Goal: Check status: Check status

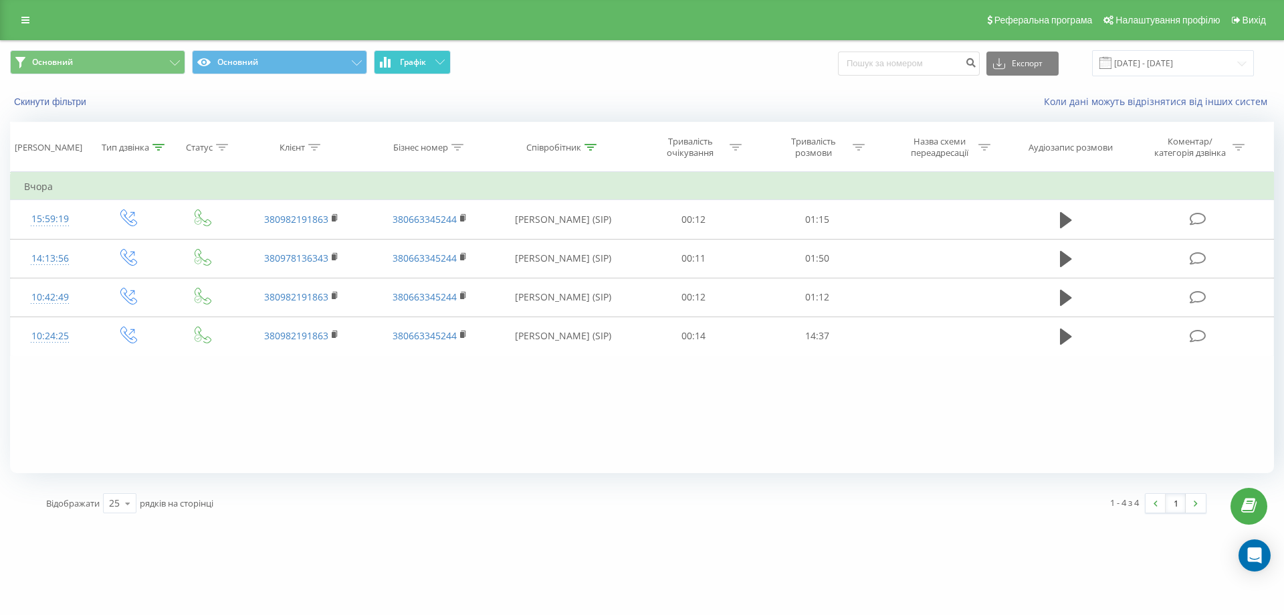
click at [427, 54] on button "Графік" at bounding box center [412, 62] width 77 height 24
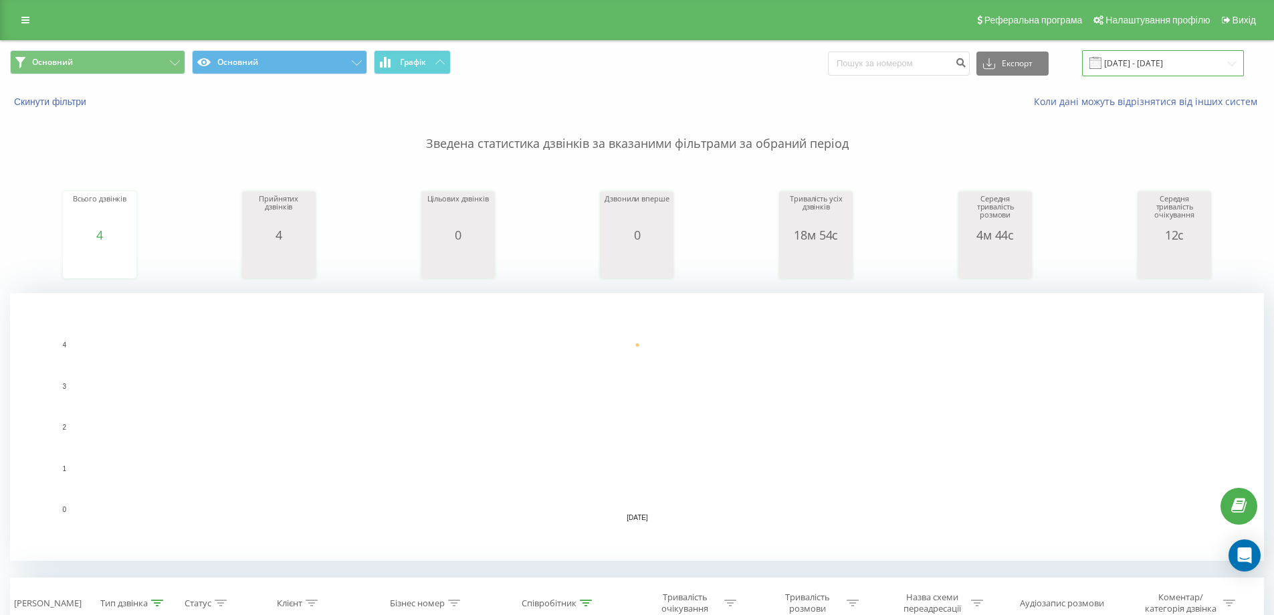
click at [1158, 65] on input "[DATE] - [DATE]" at bounding box center [1163, 63] width 162 height 26
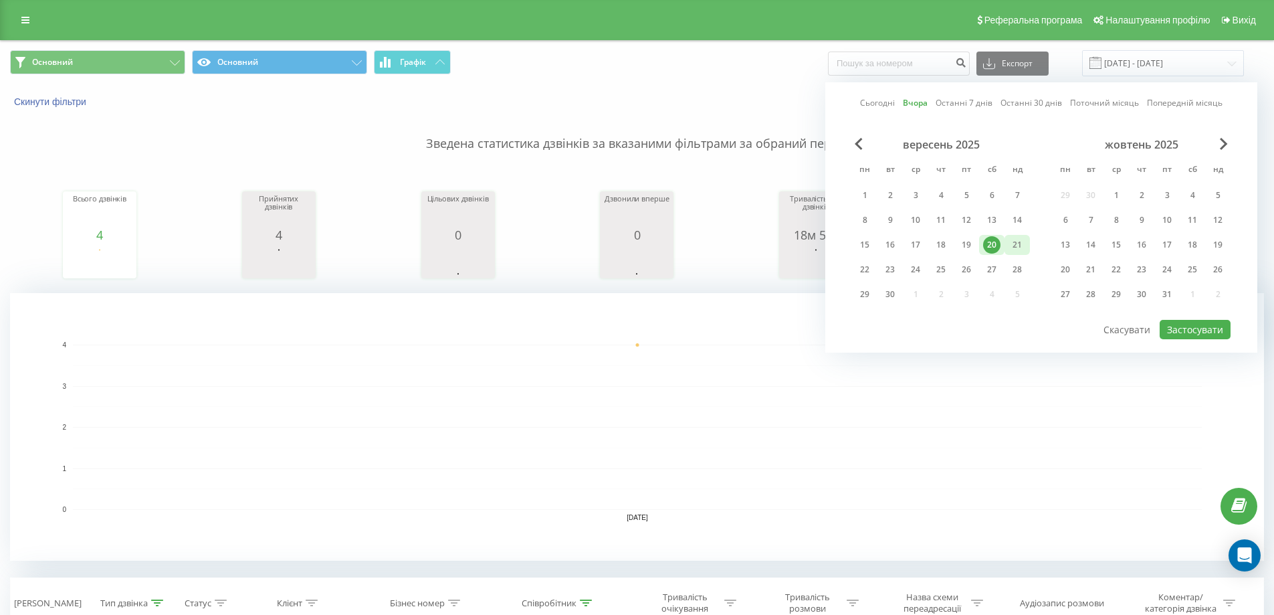
click at [1009, 247] on div "21" at bounding box center [1017, 244] width 17 height 17
click at [1182, 332] on button "Застосувати" at bounding box center [1195, 329] width 71 height 19
type input "[DATE] - [DATE]"
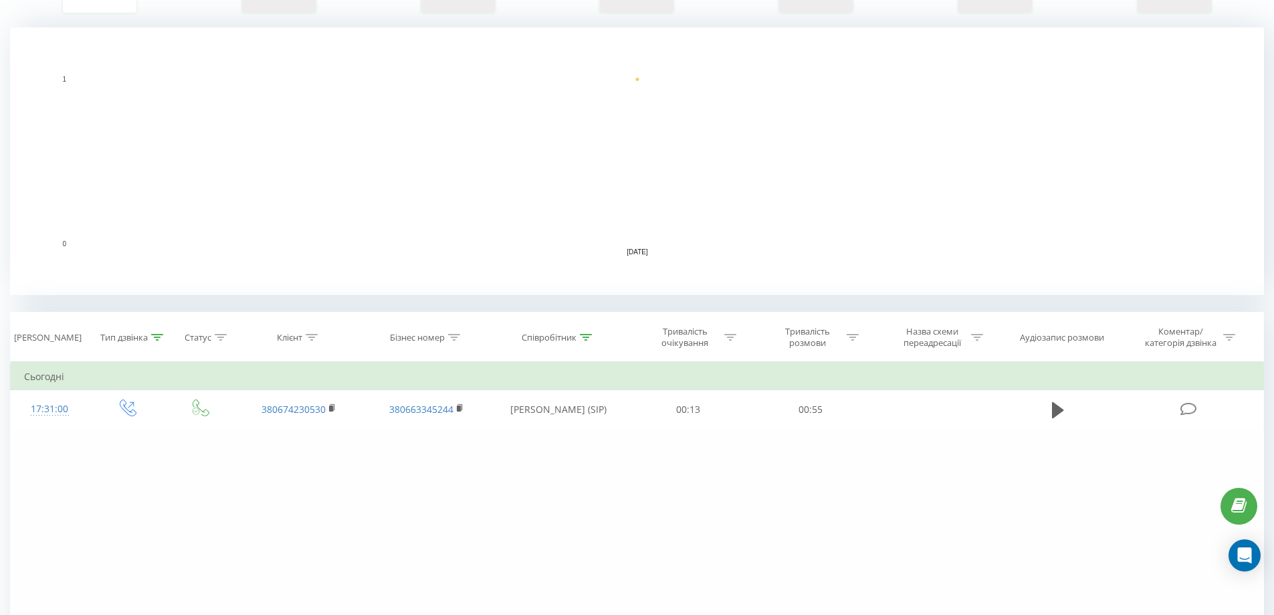
scroll to position [268, 0]
click at [153, 335] on icon at bounding box center [157, 335] width 12 height 7
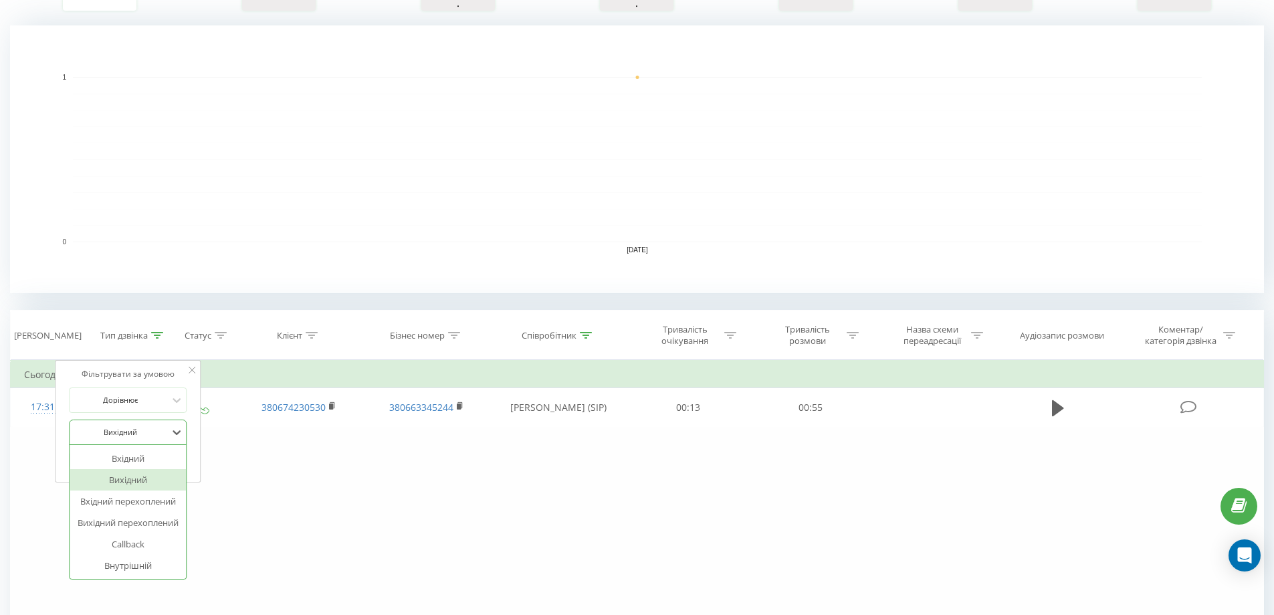
click at [134, 443] on div "Вихідний" at bounding box center [128, 431] width 118 height 25
click at [130, 462] on div "Вхідний" at bounding box center [128, 457] width 116 height 21
click at [171, 456] on span "OK" at bounding box center [156, 459] width 37 height 21
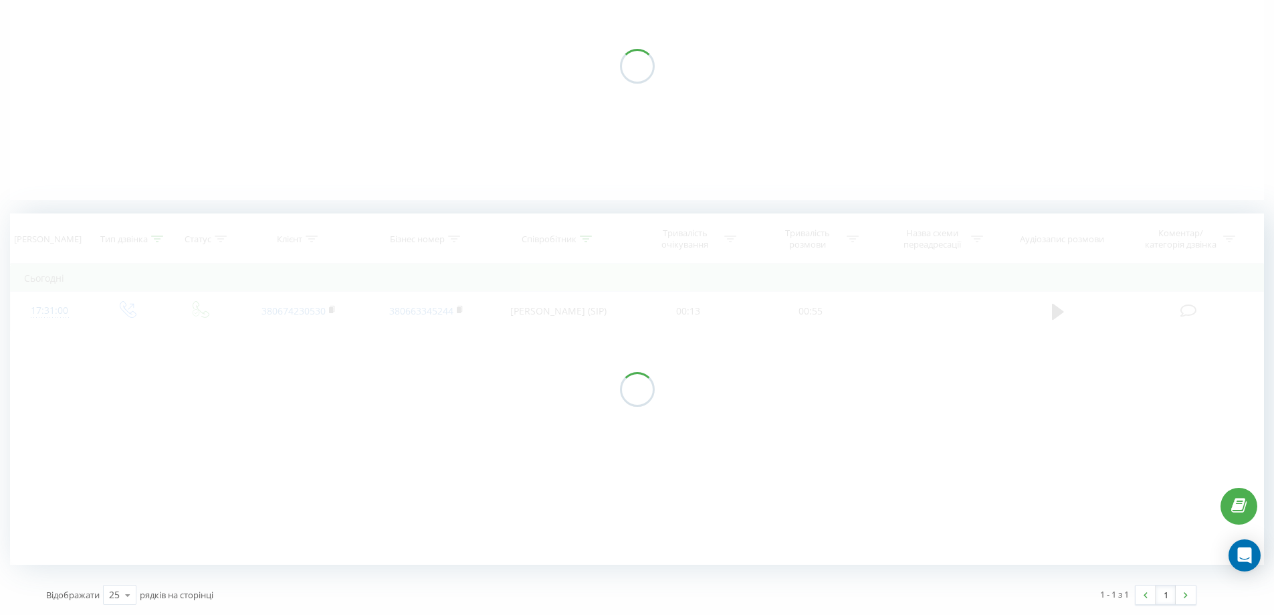
scroll to position [176, 0]
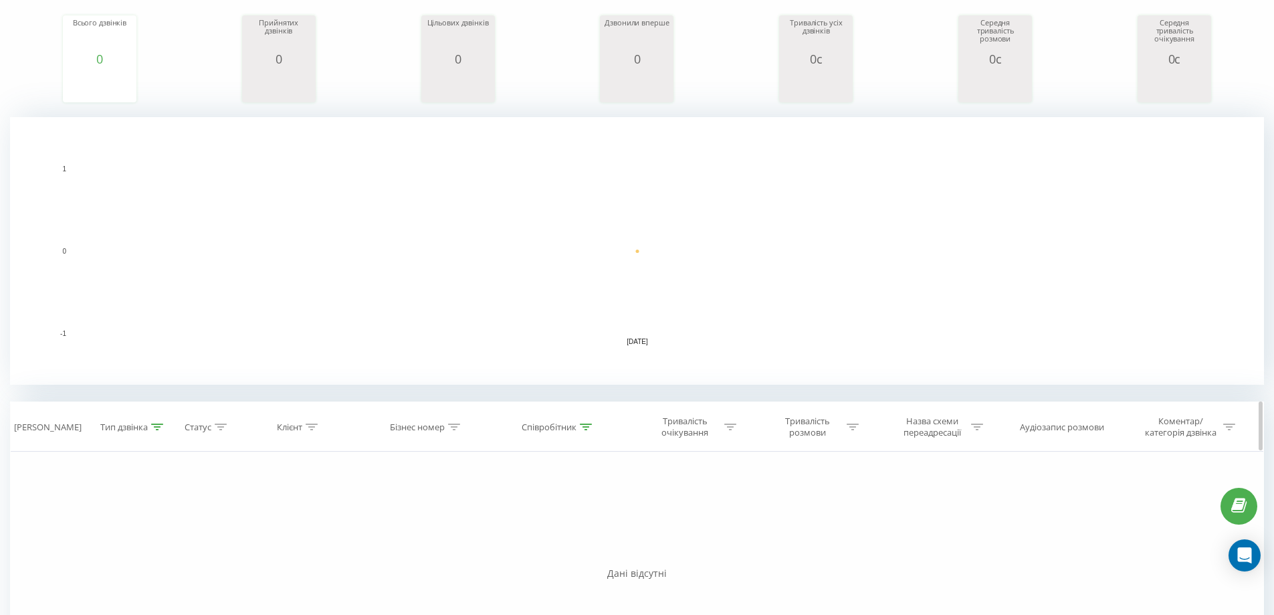
click at [158, 433] on div "Тип дзвінка" at bounding box center [131, 426] width 63 height 11
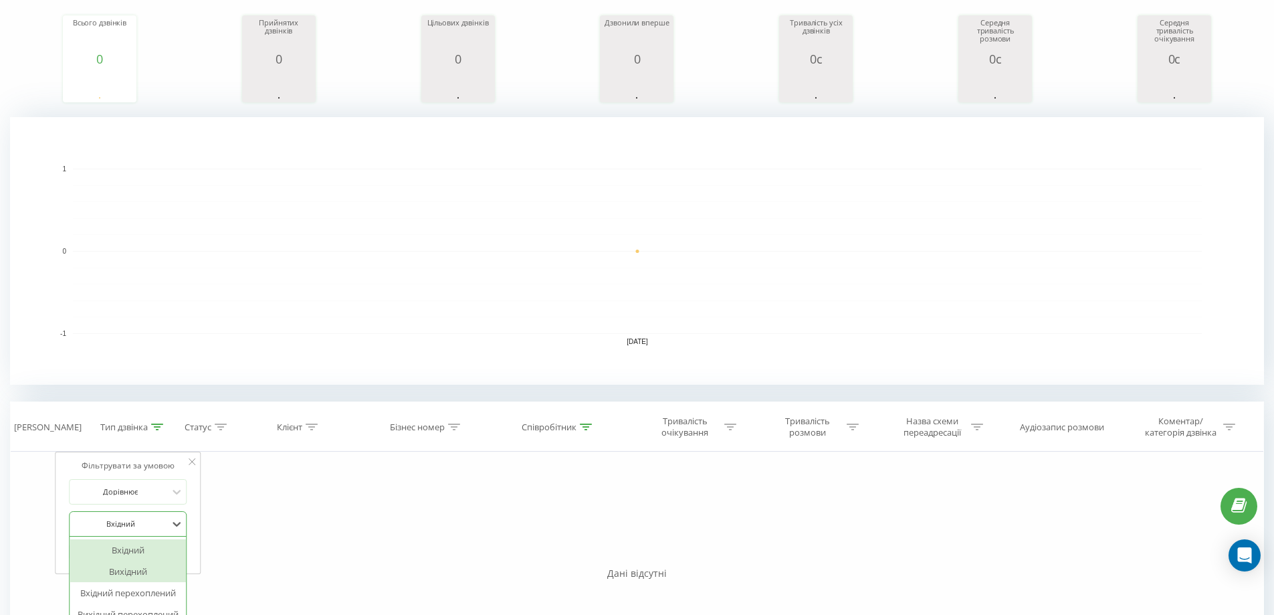
click at [167, 518] on div "6 results available. Use Up and Down to choose options, press Enter to select t…" at bounding box center [128, 523] width 118 height 25
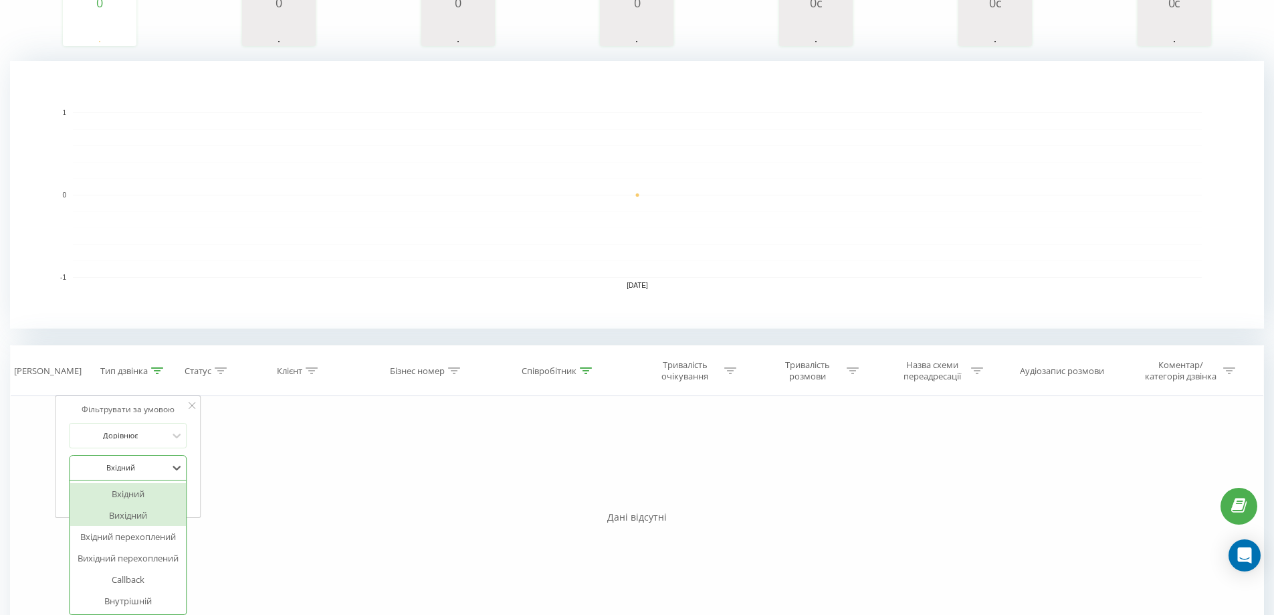
drag, startPoint x: 122, startPoint y: 518, endPoint x: 128, endPoint y: 514, distance: 6.9
click at [123, 518] on div "Вихідний" at bounding box center [128, 514] width 116 height 21
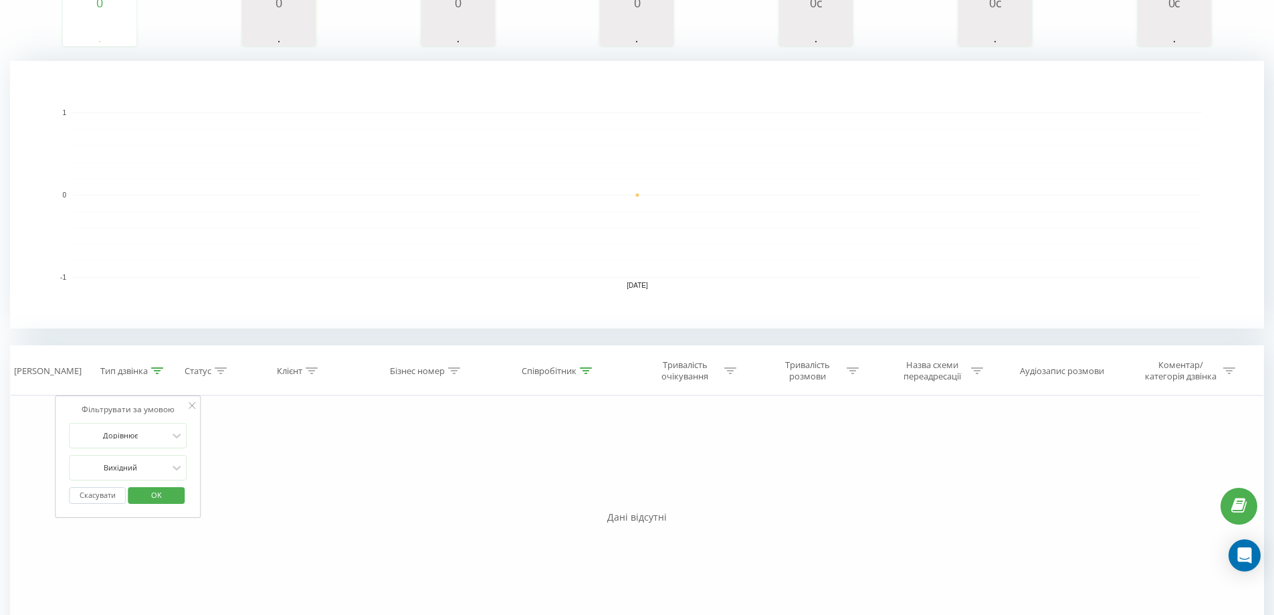
click at [175, 486] on span "OK" at bounding box center [156, 494] width 37 height 21
